Goal: Information Seeking & Learning: Learn about a topic

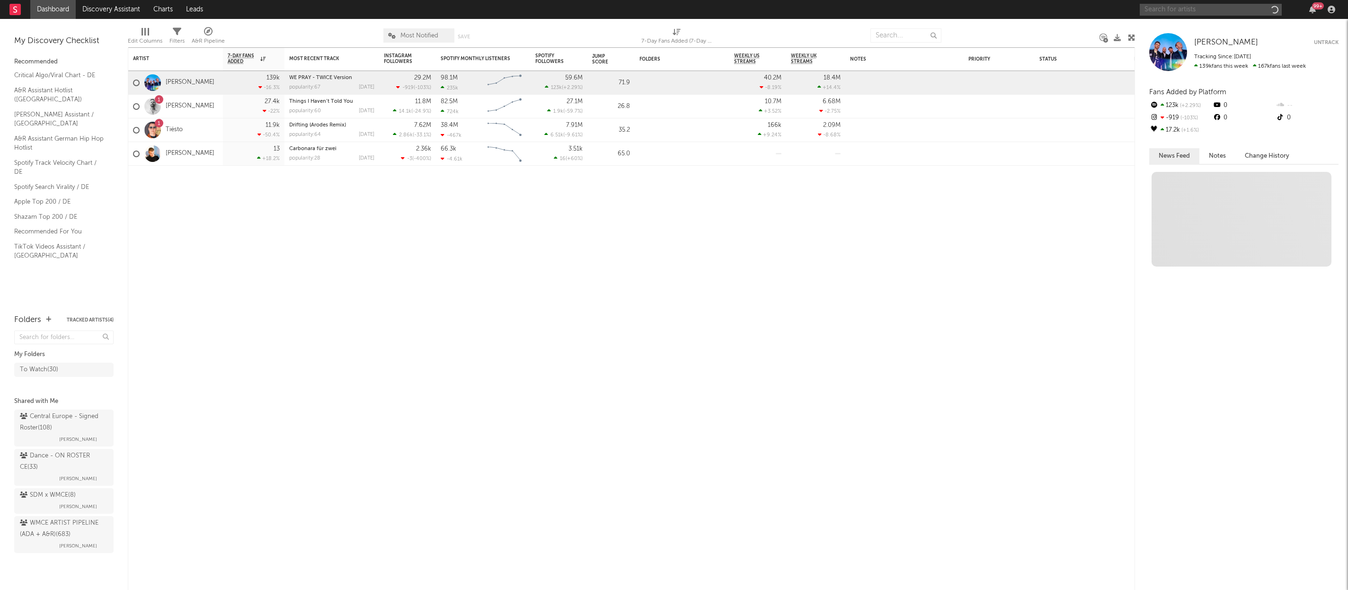
click at [1216, 11] on input "text" at bounding box center [1211, 10] width 142 height 12
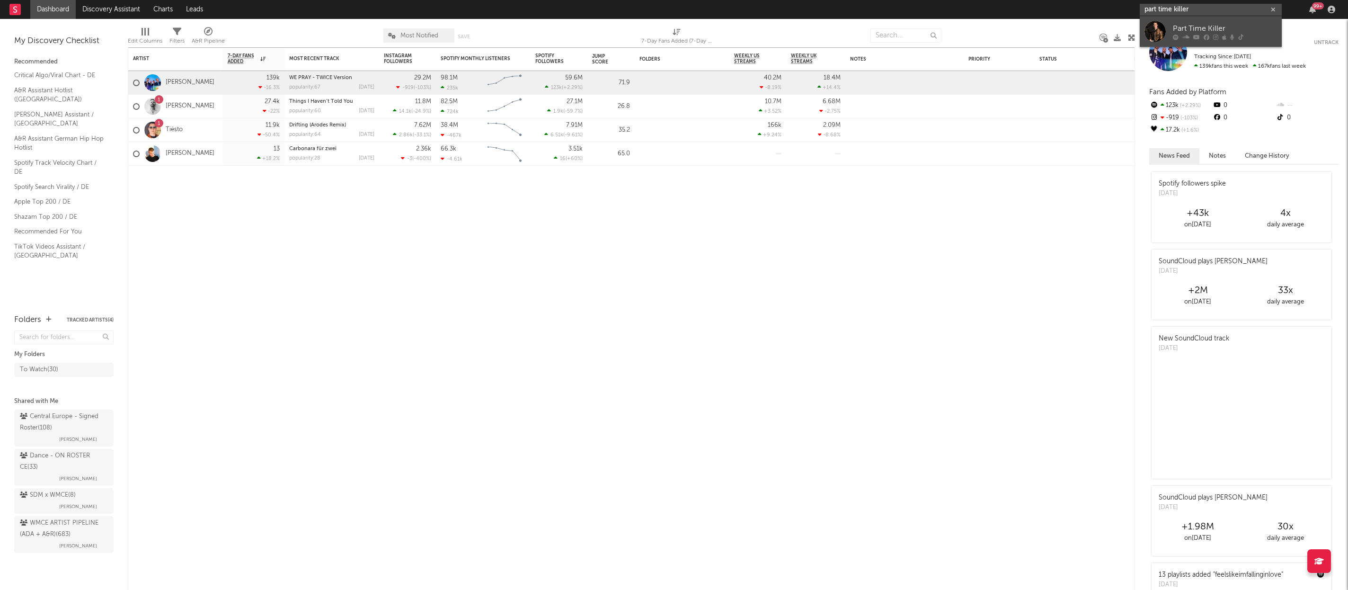
type input "part time killer"
click at [1201, 31] on div "Part Time Killer" at bounding box center [1225, 28] width 104 height 11
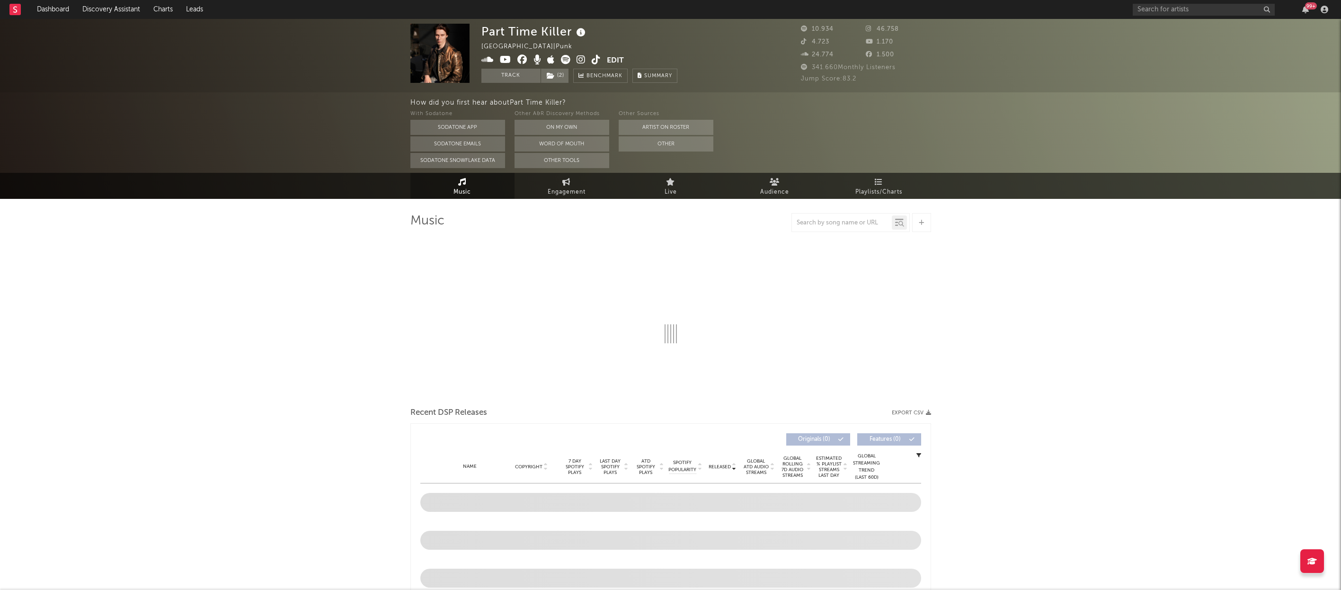
select select "6m"
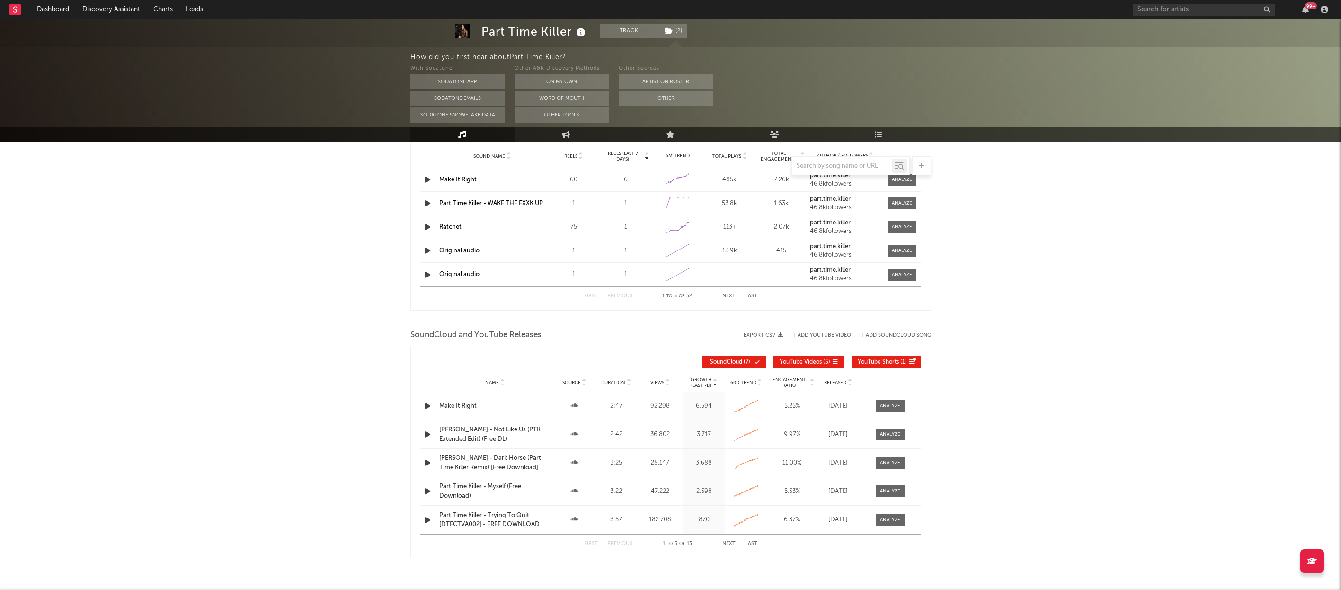
scroll to position [899, 0]
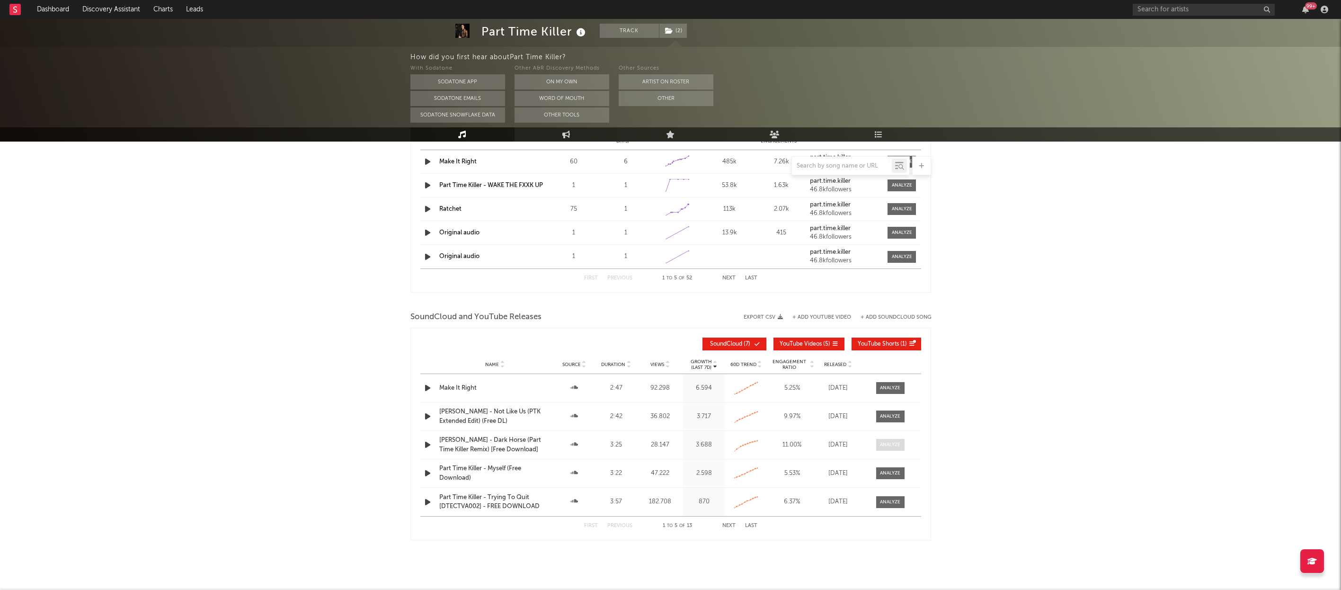
click at [891, 445] on div at bounding box center [890, 444] width 20 height 7
select select "1m"
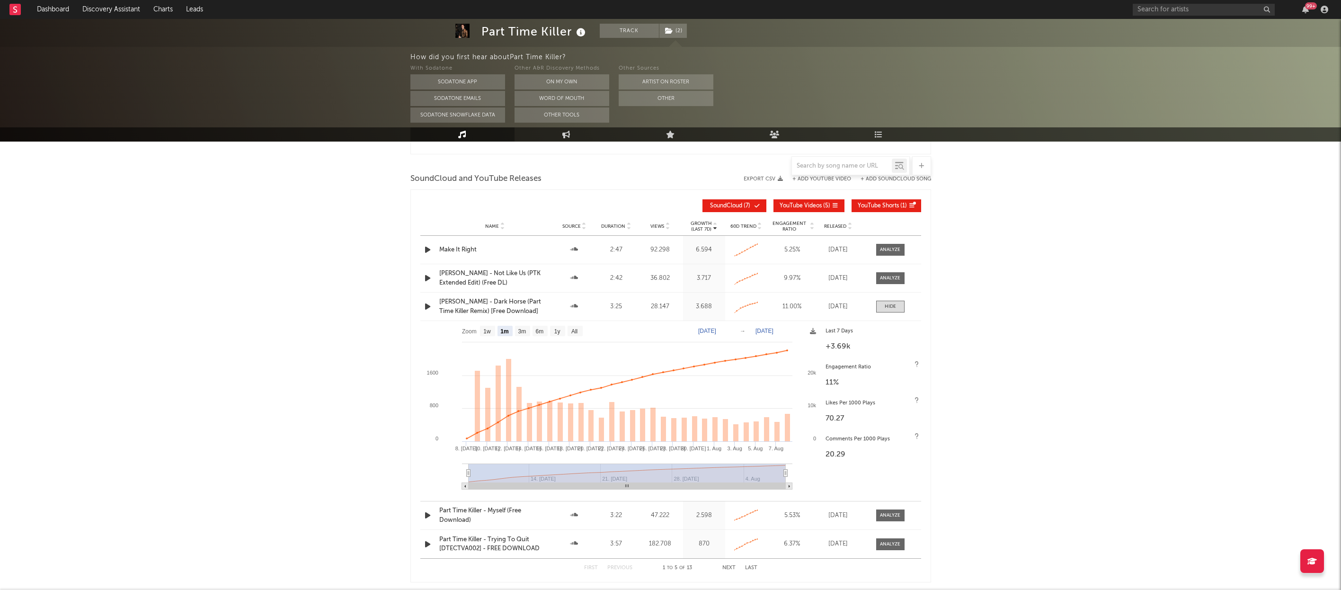
scroll to position [1089, 0]
